Goal: Task Accomplishment & Management: Use online tool/utility

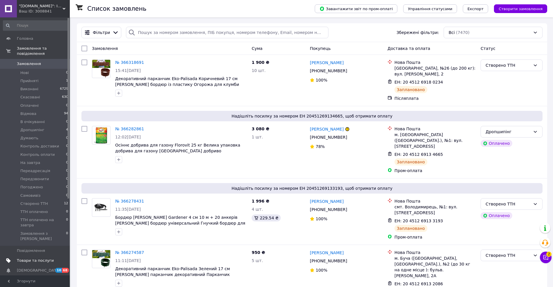
click at [32, 258] on span "Товари та послуги" at bounding box center [35, 260] width 37 height 5
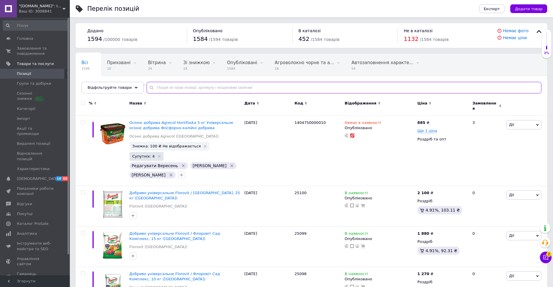
click at [218, 89] on input "text" at bounding box center [343, 88] width 394 height 12
type input "ARS"
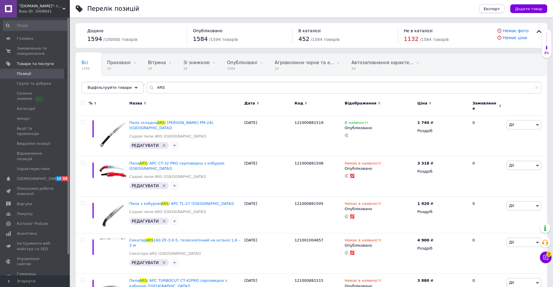
click at [500, 10] on span "Експорт" at bounding box center [491, 9] width 16 height 4
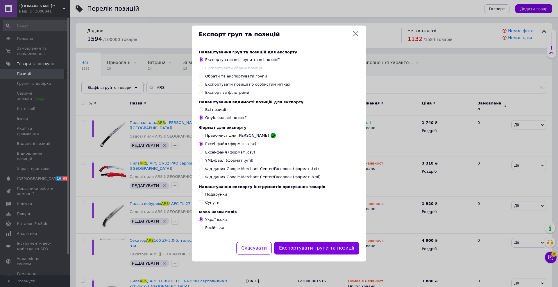
click at [230, 91] on span "Експорт за фільтрами" at bounding box center [227, 92] width 44 height 4
click at [203, 91] on input "Експорт за фільтрами" at bounding box center [201, 92] width 4 height 4
radio input "true"
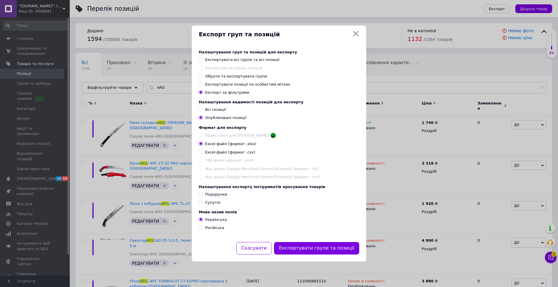
click at [228, 74] on span "Обрати та експортувати групи" at bounding box center [236, 76] width 62 height 4
click at [203, 74] on input "Обрати та експортувати групи" at bounding box center [201, 76] width 4 height 4
radio input "true"
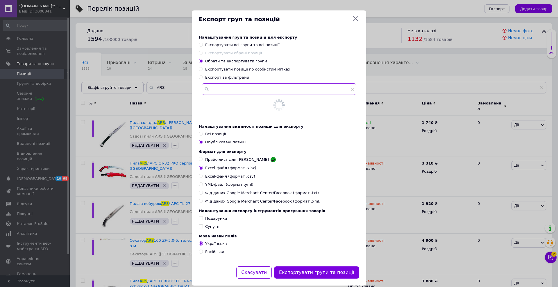
click at [224, 91] on input "text" at bounding box center [279, 89] width 155 height 12
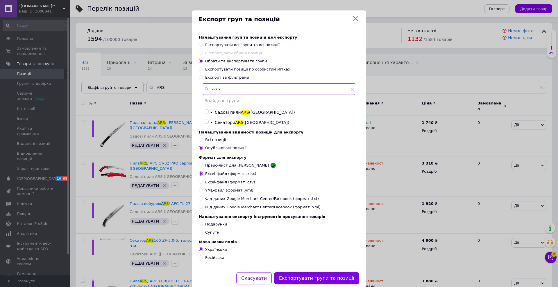
type input "ARS"
click at [205, 116] on ul "• Садові пили ARS ([GEOGRAPHIC_DATA]) • Секатори ARS ([GEOGRAPHIC_DATA])" at bounding box center [279, 118] width 149 height 16
click at [205, 113] on input "checkbox" at bounding box center [207, 112] width 4 height 4
checkbox input "true"
click at [205, 124] on input "checkbox" at bounding box center [207, 122] width 4 height 4
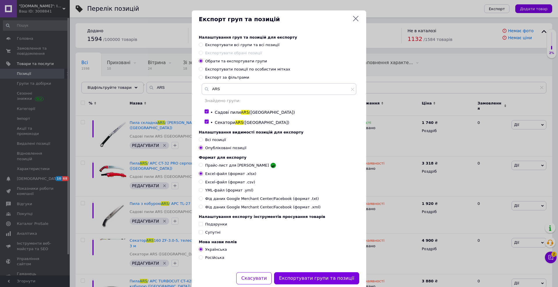
checkbox input "true"
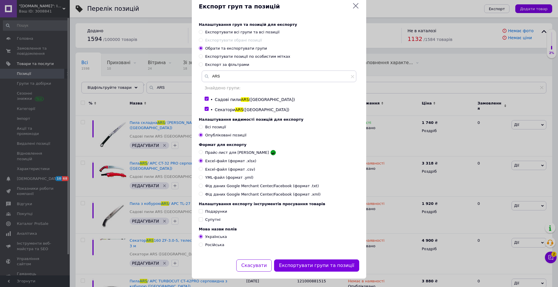
scroll to position [20, 0]
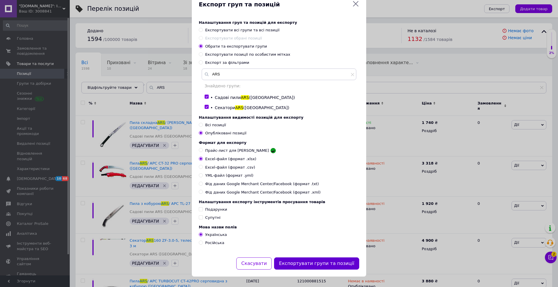
click at [307, 264] on button "Експортувати групи та позиції" at bounding box center [316, 264] width 85 height 12
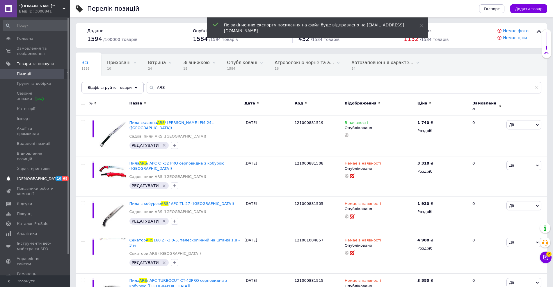
click at [27, 176] on span "[DEMOGRAPHIC_DATA]" at bounding box center [38, 178] width 43 height 5
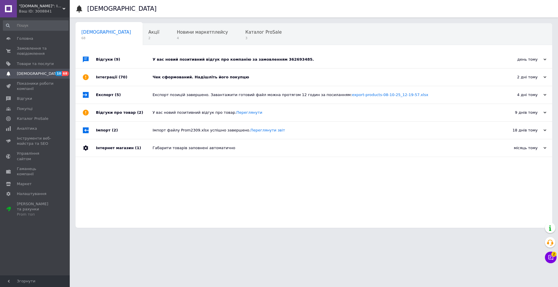
click at [252, 58] on div "У вас новий позитивний відгук про компанію за замовленням 362693485." at bounding box center [321, 59] width 336 height 5
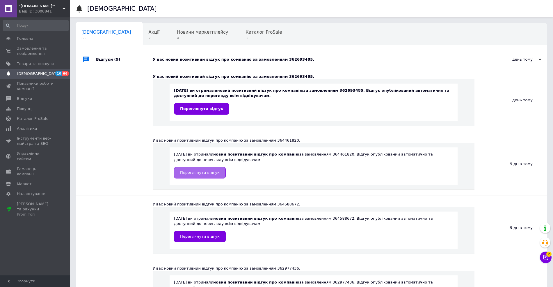
click at [188, 172] on span "Переглянути відгук" at bounding box center [200, 173] width 40 height 4
click at [202, 110] on span "Переглянути відгук" at bounding box center [201, 109] width 43 height 4
click at [39, 76] on link "[DEMOGRAPHIC_DATA] 10 66" at bounding box center [36, 74] width 72 height 10
click at [102, 27] on div "[DEMOGRAPHIC_DATA] 68" at bounding box center [109, 35] width 67 height 22
click at [94, 35] on span "[DEMOGRAPHIC_DATA]" at bounding box center [106, 32] width 50 height 5
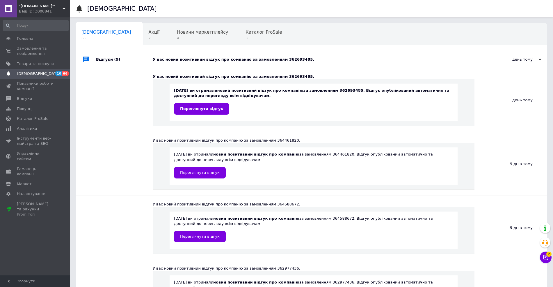
click at [100, 63] on div "Відгуки (9)" at bounding box center [124, 59] width 57 height 17
